Goal: Transaction & Acquisition: Purchase product/service

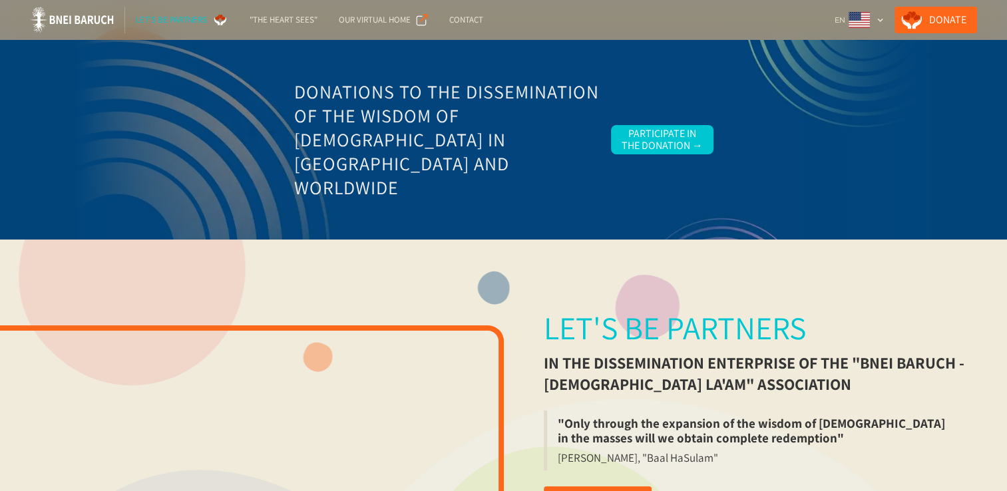
click at [881, 86] on div at bounding box center [504, 140] width 852 height 200
